Goal: Task Accomplishment & Management: Manage account settings

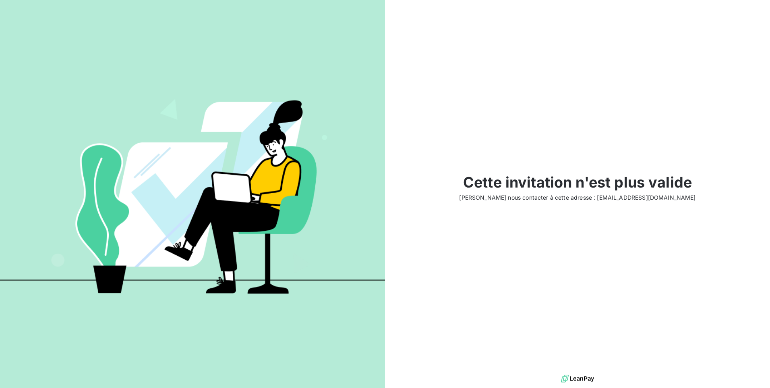
click at [578, 378] on img at bounding box center [577, 378] width 33 height 12
click at [196, 207] on img at bounding box center [192, 193] width 385 height 241
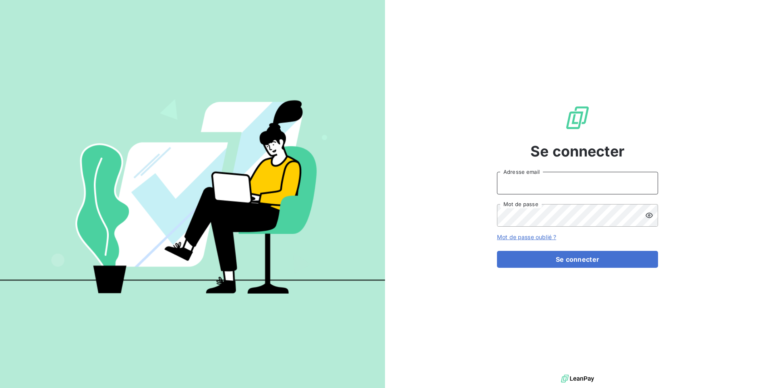
type input "bnkeanglefack@bersay.com"
click at [649, 218] on icon at bounding box center [649, 215] width 8 height 8
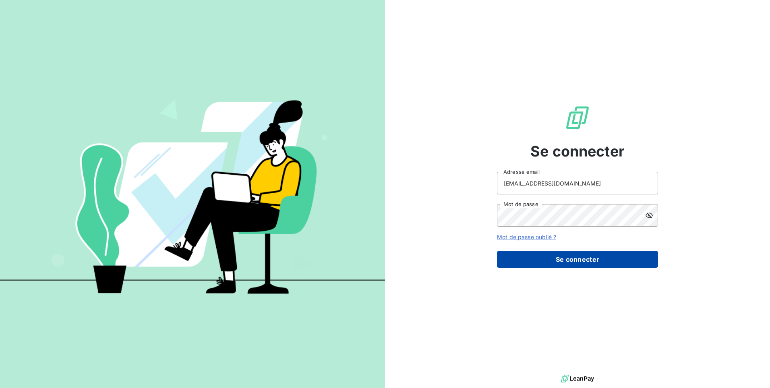
click at [583, 262] on button "Se connecter" at bounding box center [577, 259] width 161 height 17
